Goal: Find specific page/section: Find specific page/section

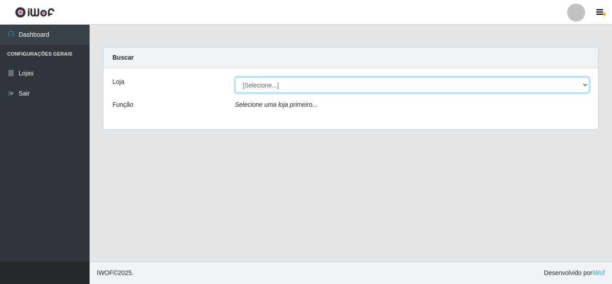
click at [269, 87] on select "[Selecione...] Queiroz Atacadão - [GEOGRAPHIC_DATA]" at bounding box center [412, 85] width 355 height 16
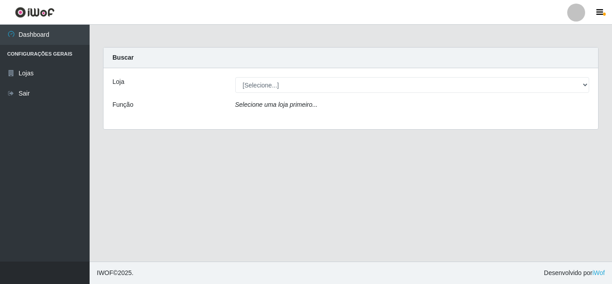
click at [333, 152] on main "Carregando... Buscar Loja [Selecione...] Queiroz Atacadão - Mossoró Função Sele…" at bounding box center [351, 143] width 523 height 237
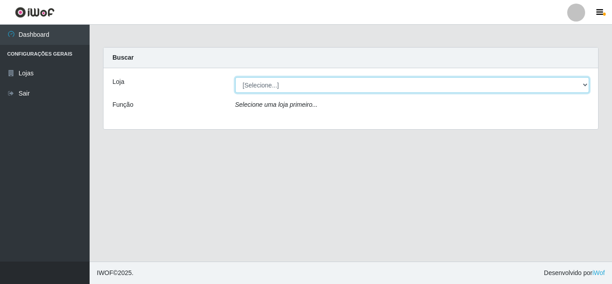
drag, startPoint x: 295, startPoint y: 87, endPoint x: 293, endPoint y: 92, distance: 6.2
click at [295, 87] on select "[Selecione...] Queiroz Atacadão - [GEOGRAPHIC_DATA]" at bounding box center [412, 85] width 355 height 16
select select "225"
click at [235, 77] on select "[Selecione...] Queiroz Atacadão - [GEOGRAPHIC_DATA]" at bounding box center [412, 85] width 355 height 16
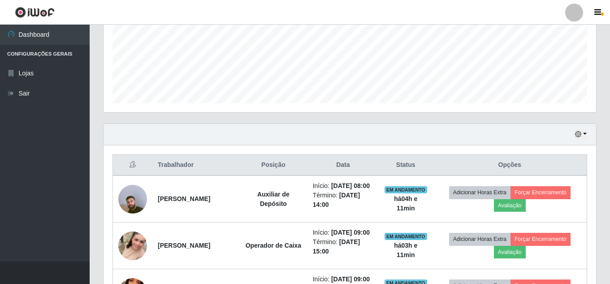
scroll to position [230, 0]
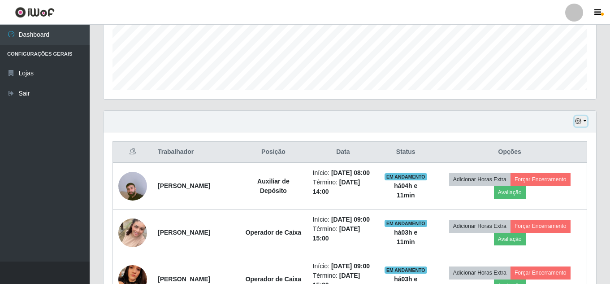
click at [577, 121] on icon "button" at bounding box center [578, 121] width 6 height 6
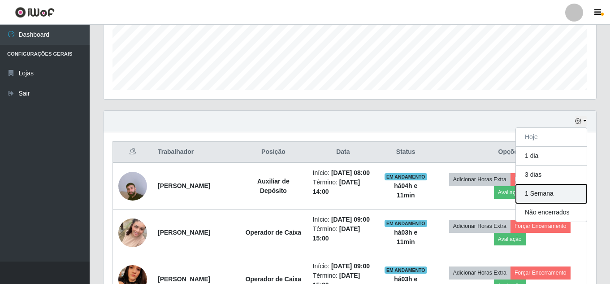
click at [553, 194] on button "1 Semana" at bounding box center [551, 193] width 71 height 19
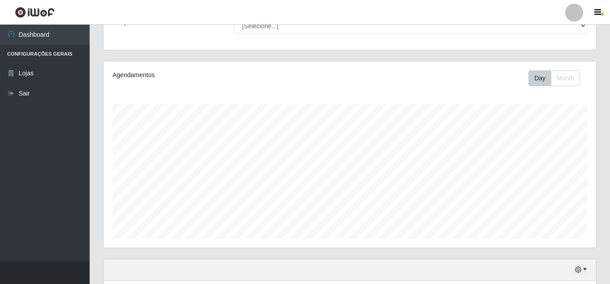
scroll to position [179, 0]
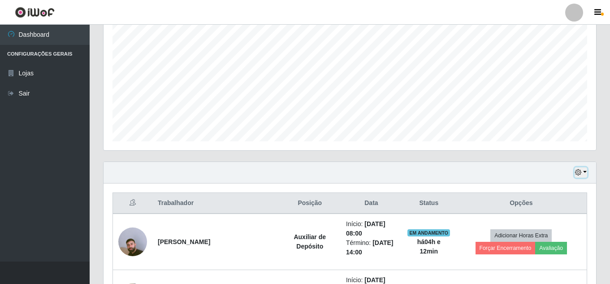
click at [577, 170] on icon "button" at bounding box center [578, 172] width 6 height 6
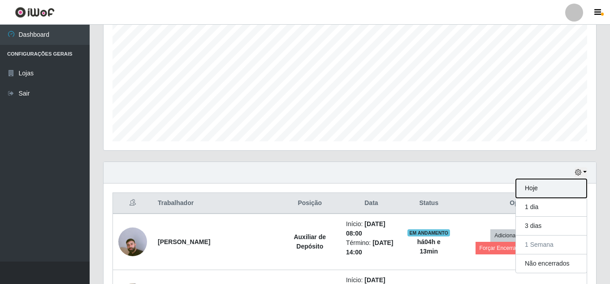
click at [541, 185] on button "Hoje" at bounding box center [551, 188] width 71 height 19
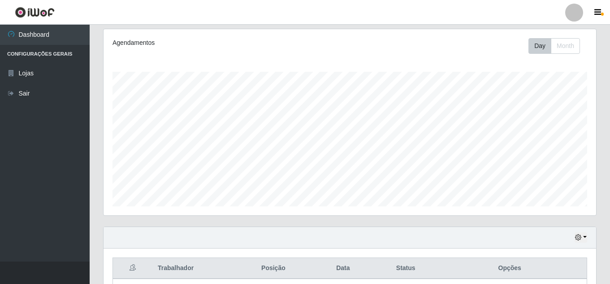
scroll to position [51, 0]
